Goal: Check status: Check status

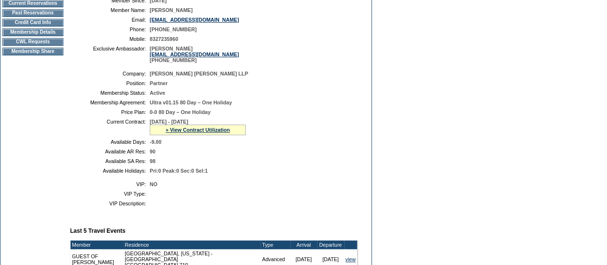
scroll to position [149, 0]
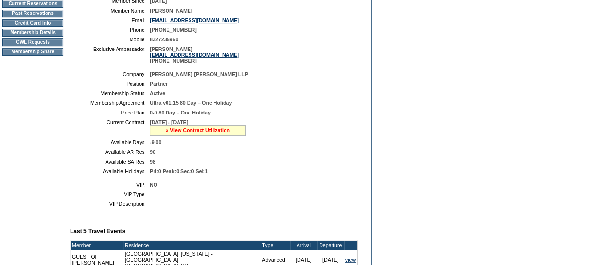
click at [180, 133] on link "» View Contract Utilization" at bounding box center [198, 130] width 64 height 6
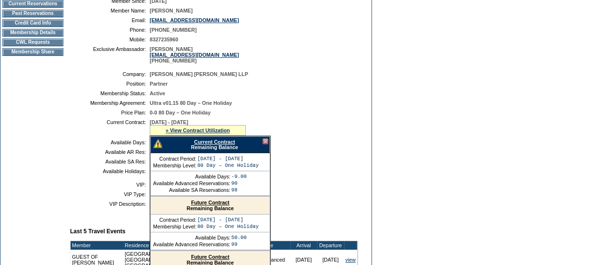
scroll to position [164, 0]
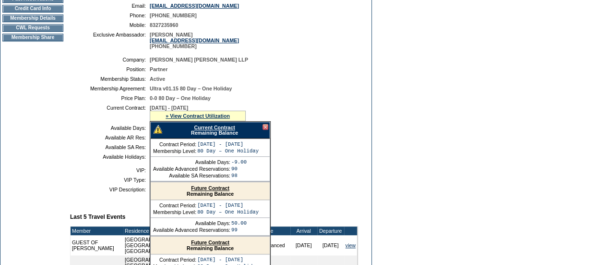
click at [323, 159] on td "Pri:0 Peak:0 Sec:0 Sel:1" at bounding box center [252, 157] width 205 height 6
click at [265, 130] on div at bounding box center [266, 127] width 6 height 6
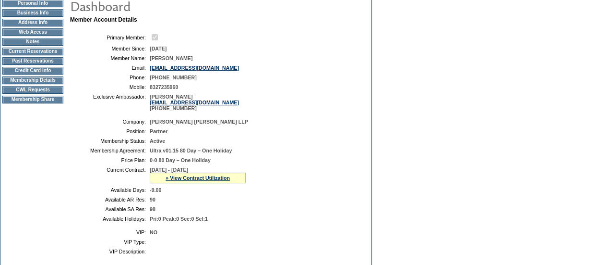
scroll to position [101, 0]
click at [46, 85] on td "Membership Details" at bounding box center [32, 81] width 61 height 8
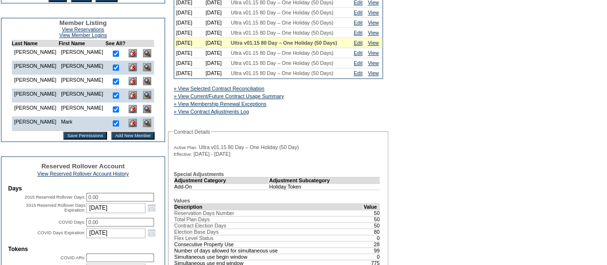
scroll to position [243, 0]
click at [377, 35] on link "View" at bounding box center [373, 32] width 11 height 6
